Goal: Transaction & Acquisition: Book appointment/travel/reservation

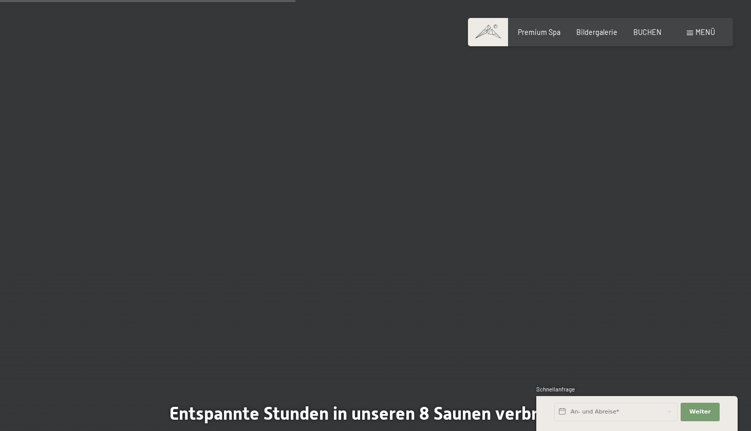
scroll to position [2628, 0]
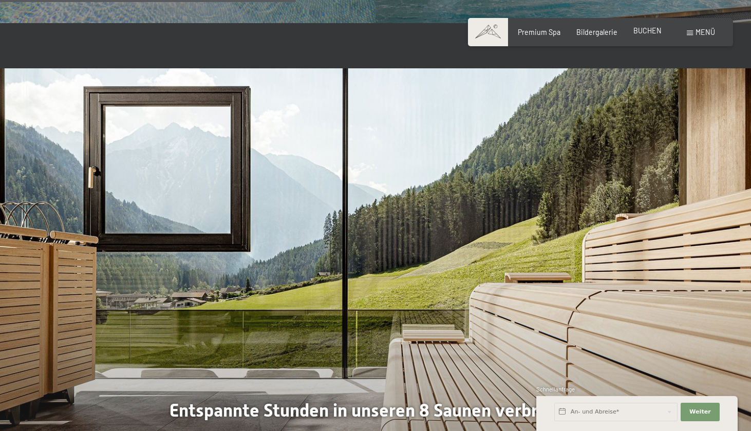
click at [658, 35] on div "BUCHEN" at bounding box center [648, 31] width 28 height 10
click at [652, 30] on span "BUCHEN" at bounding box center [648, 30] width 28 height 9
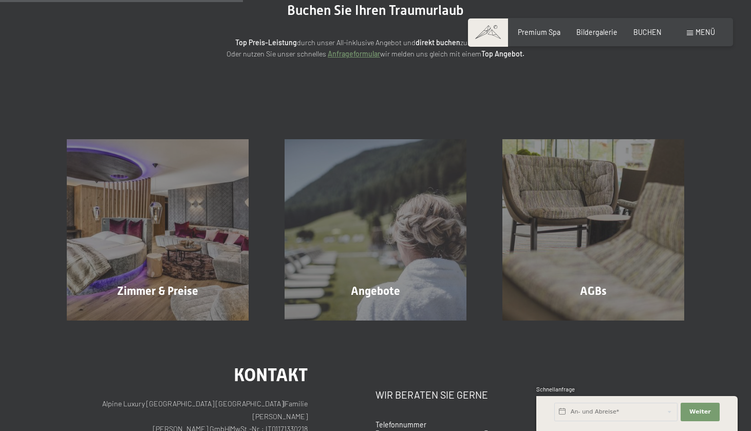
scroll to position [193, 0]
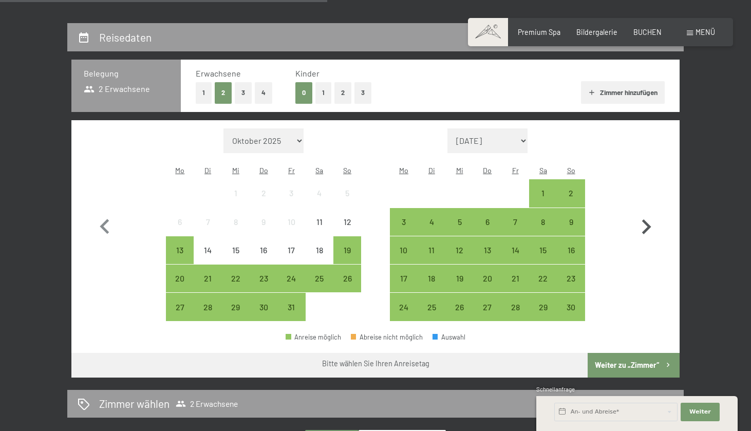
click at [645, 219] on icon "button" at bounding box center [646, 226] width 9 height 15
select select "[DATE]"
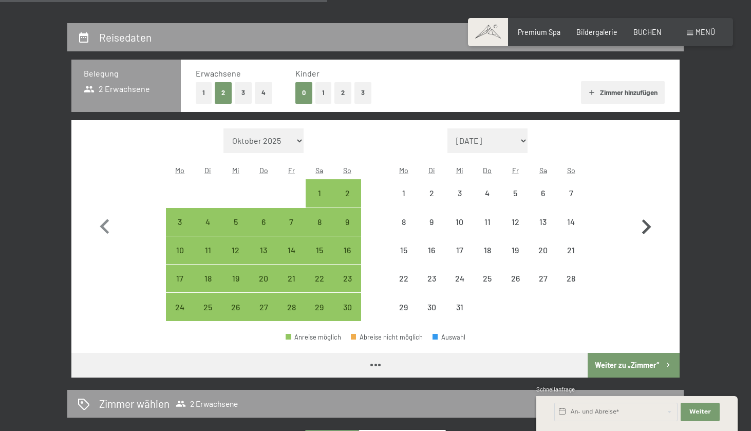
select select "[DATE]"
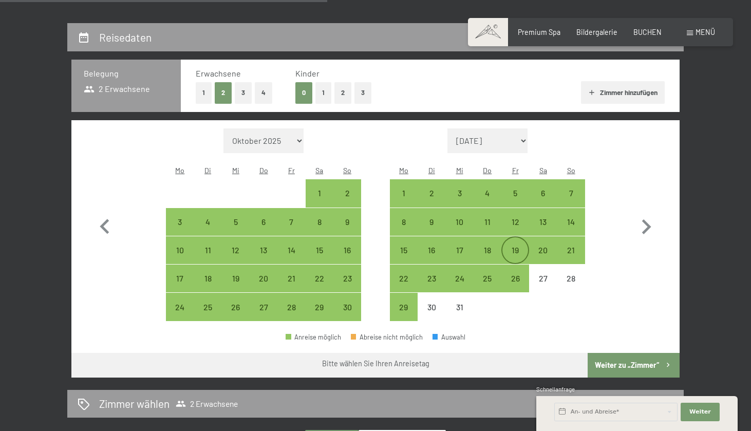
click at [510, 246] on div "19" at bounding box center [516, 259] width 26 height 26
select select "[DATE]"
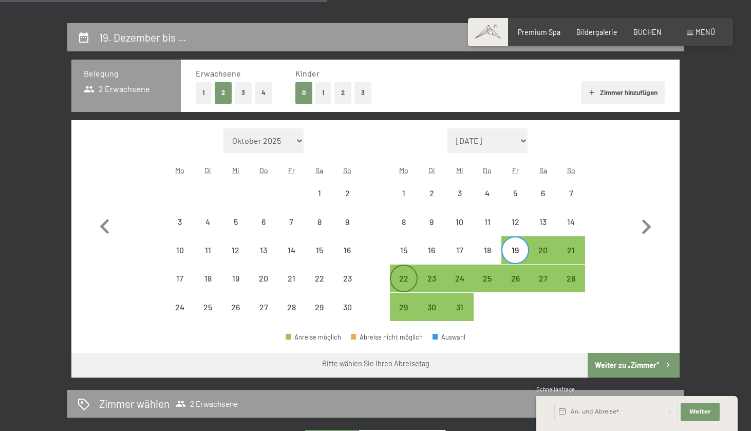
click at [397, 274] on div "22" at bounding box center [404, 287] width 26 height 26
select select "[DATE]"
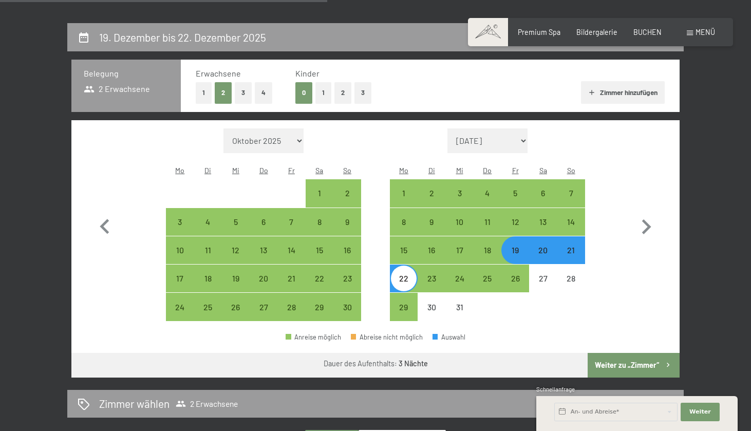
click at [624, 353] on button "Weiter zu „Zimmer“" at bounding box center [634, 365] width 92 height 25
select select "[DATE]"
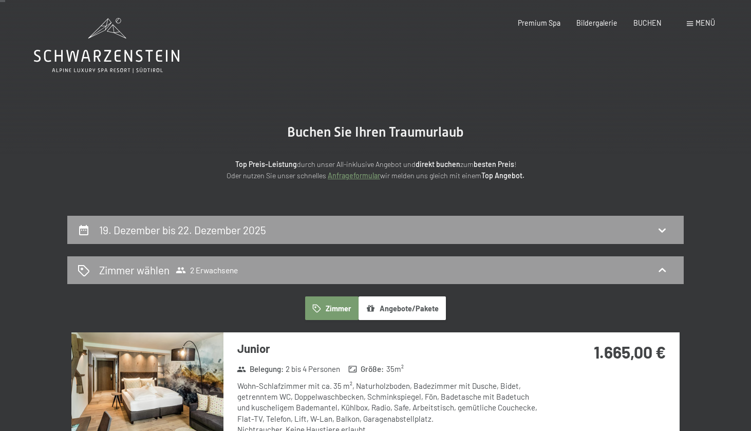
scroll to position [0, 0]
